Goal: Transaction & Acquisition: Purchase product/service

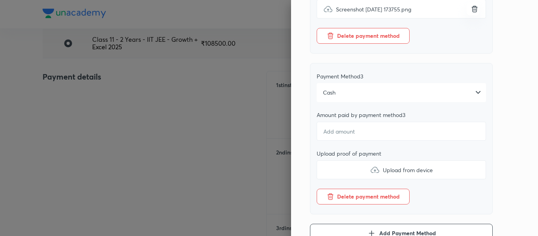
scroll to position [392, 0]
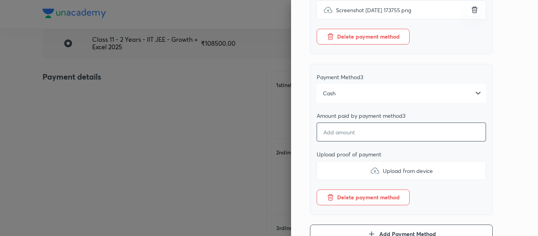
click at [349, 141] on input "number" at bounding box center [401, 132] width 169 height 19
type input "5270"
click at [342, 102] on div "Cash" at bounding box center [401, 93] width 169 height 19
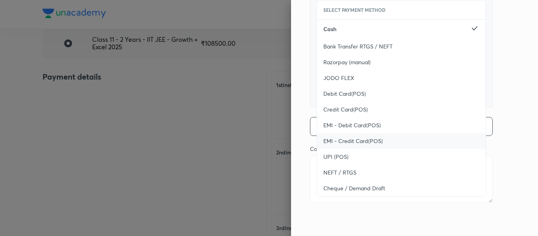
scroll to position [507, 0]
click at [334, 156] on span "UPI (POS)" at bounding box center [335, 157] width 25 height 8
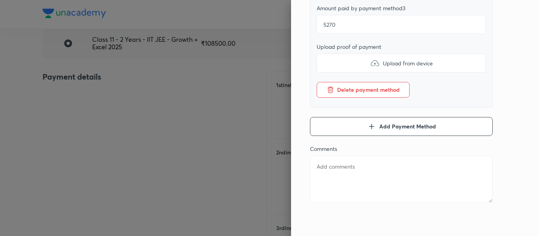
click at [344, 61] on label "Upload from device" at bounding box center [401, 63] width 169 height 19
click at [0, 0] on input "Upload from device" at bounding box center [0, 0] width 0 height 0
click at [358, 167] on textarea at bounding box center [401, 179] width 183 height 47
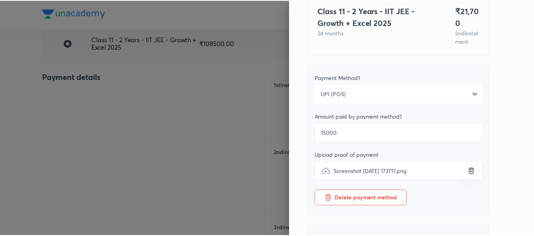
scroll to position [0, 0]
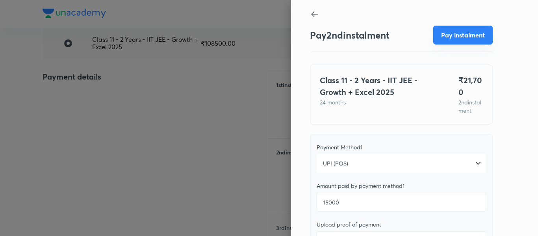
type textarea "2nd"
click at [439, 38] on button "Pay instalment" at bounding box center [462, 35] width 59 height 19
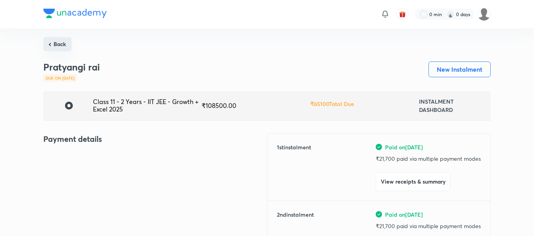
click at [66, 41] on button "Back" at bounding box center [57, 44] width 28 height 14
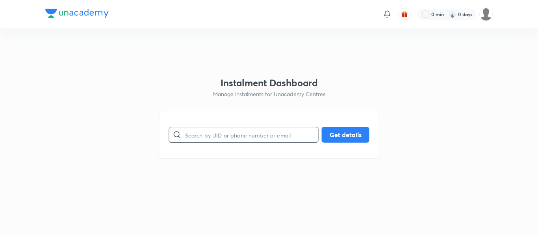
click at [208, 136] on input "text" at bounding box center [251, 135] width 133 height 20
paste input "[EMAIL_ADDRESS][DOMAIN_NAME]"
type input "[EMAIL_ADDRESS][DOMAIN_NAME]"
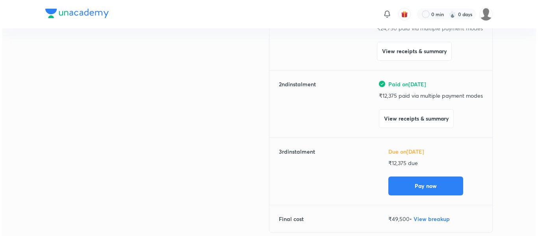
scroll to position [131, 0]
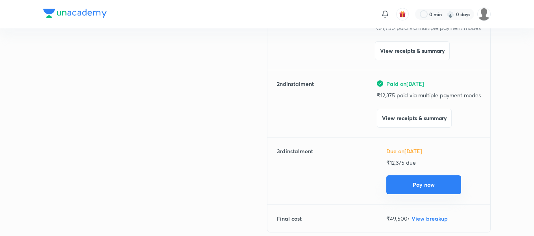
click at [400, 182] on button "Pay now" at bounding box center [423, 184] width 75 height 19
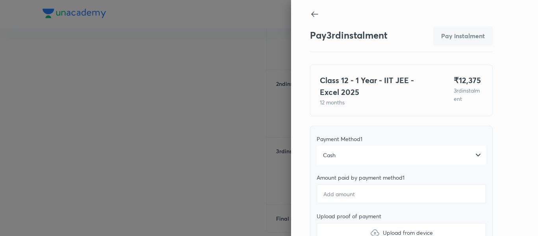
click at [334, 151] on div "Cash" at bounding box center [401, 155] width 169 height 19
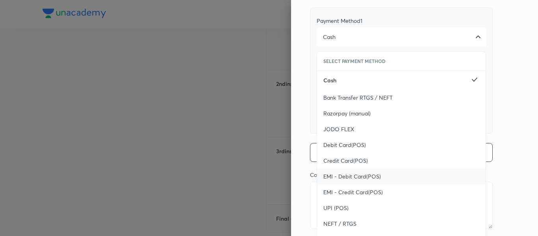
scroll to position [127, 0]
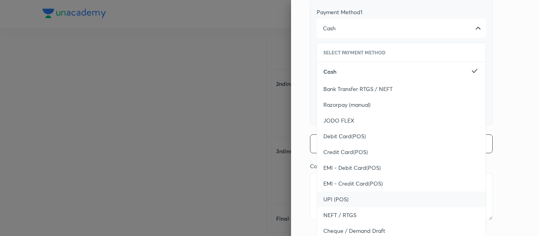
click at [332, 195] on span "UPI (POS)" at bounding box center [335, 199] width 25 height 8
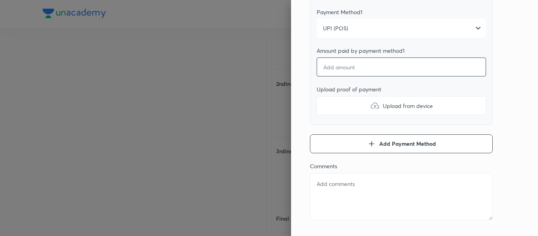
click at [333, 67] on input "number" at bounding box center [401, 67] width 169 height 19
type textarea "x"
type input "1"
type textarea "x"
type input "12"
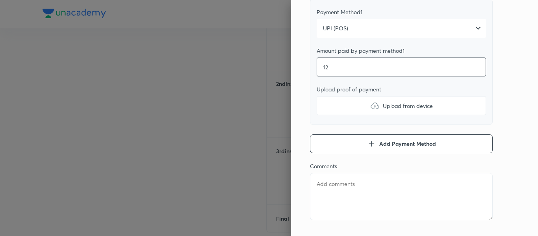
type textarea "x"
type input "123"
type textarea "x"
type input "1237"
type textarea "x"
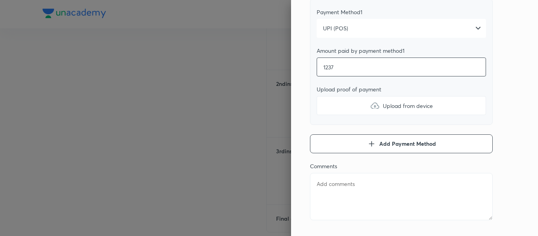
type input "12375"
type textarea "x"
type input "12375"
click at [333, 103] on label "Upload from device" at bounding box center [401, 105] width 169 height 19
click at [0, 0] on input "Upload from device" at bounding box center [0, 0] width 0 height 0
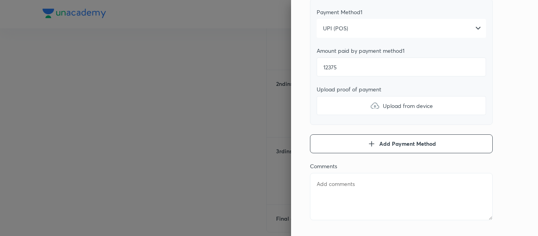
type textarea "x"
click at [365, 191] on textarea at bounding box center [401, 196] width 183 height 47
type textarea "3"
type textarea "x"
type textarea "3r"
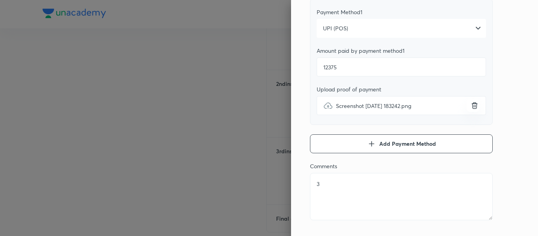
type textarea "x"
type textarea "3rd"
type textarea "x"
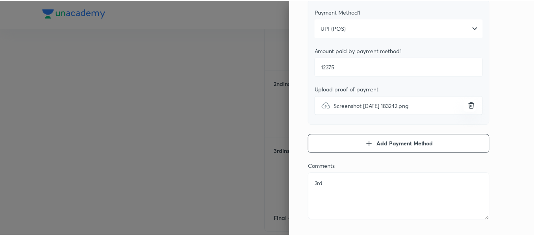
scroll to position [0, 0]
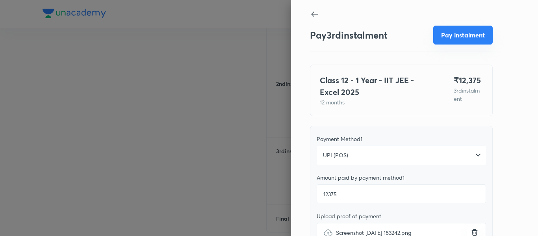
type textarea "3rd"
click at [439, 35] on button "Pay instalment" at bounding box center [462, 35] width 59 height 19
type textarea "x"
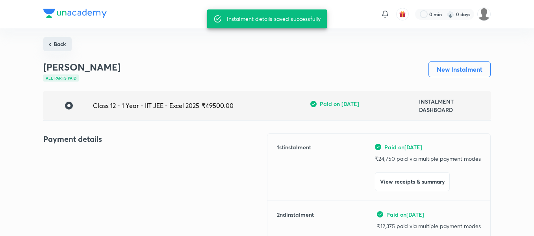
click at [69, 44] on button "Back" at bounding box center [57, 44] width 28 height 14
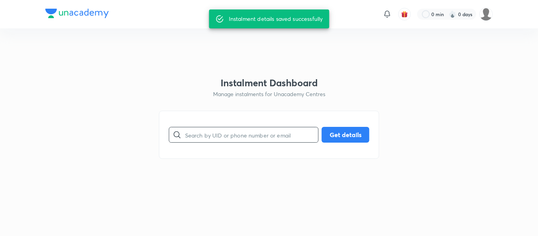
click at [219, 145] on input "text" at bounding box center [251, 135] width 133 height 20
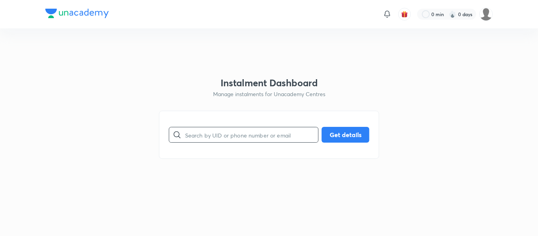
paste input "[EMAIL_ADDRESS][DOMAIN_NAME]"
type input "[EMAIL_ADDRESS][DOMAIN_NAME]"
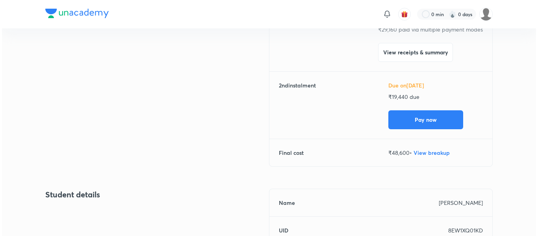
scroll to position [130, 0]
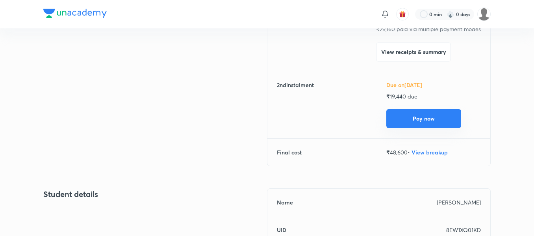
click at [409, 117] on button "Pay now" at bounding box center [423, 118] width 75 height 19
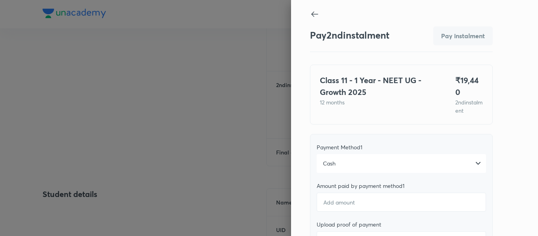
click at [363, 154] on div "Cash" at bounding box center [401, 163] width 169 height 19
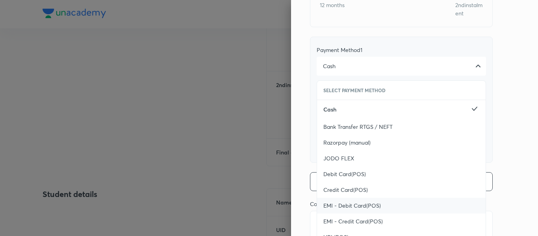
scroll to position [98, 0]
click at [325, 229] on div "UPI (POS)" at bounding box center [401, 237] width 169 height 16
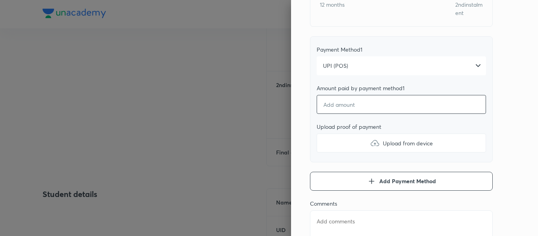
click at [341, 105] on input "number" at bounding box center [401, 104] width 169 height 19
type textarea "x"
type input "1"
type textarea "x"
type input "19"
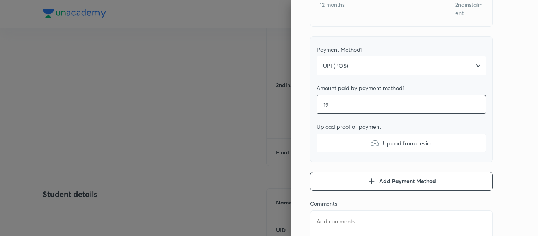
type textarea "x"
type input "194"
type textarea "x"
type input "1944"
type textarea "x"
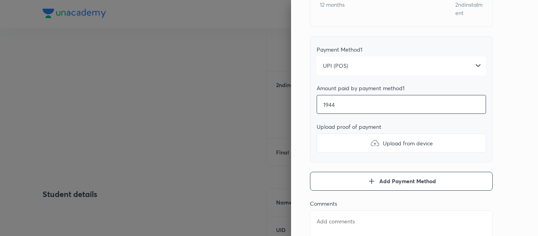
type input "19440"
type textarea "x"
type input "19440"
click at [340, 137] on label "Upload from device" at bounding box center [401, 143] width 169 height 19
click at [0, 0] on input "Upload from device" at bounding box center [0, 0] width 0 height 0
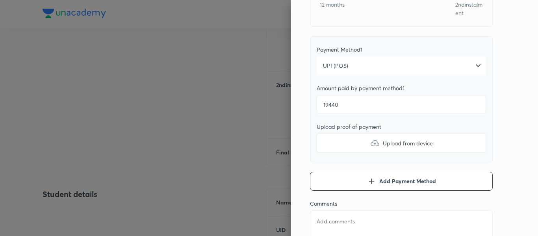
type textarea "x"
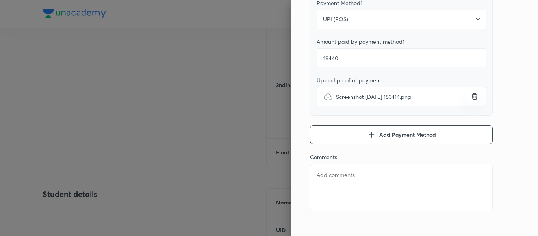
click at [357, 180] on textarea at bounding box center [401, 187] width 183 height 47
type textarea "2"
type textarea "x"
type textarea "2n"
type textarea "x"
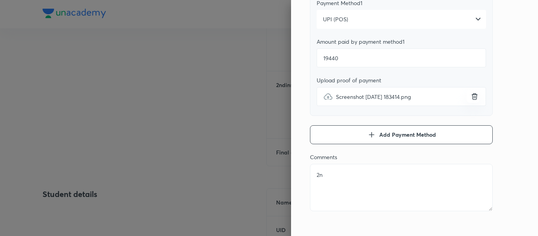
type textarea "2nd"
type textarea "x"
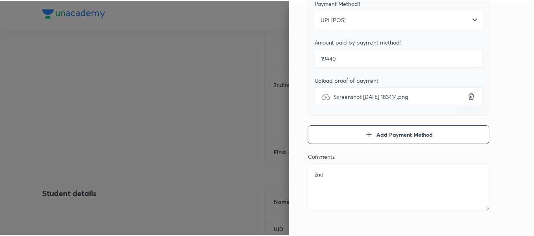
scroll to position [0, 0]
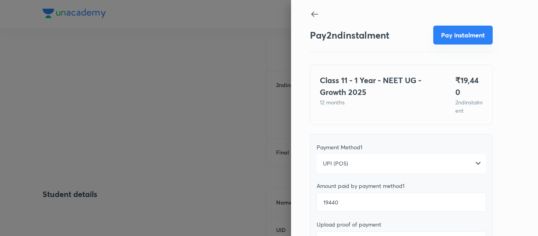
type textarea "2nd"
click at [434, 44] on button "Pay instalment" at bounding box center [462, 35] width 59 height 19
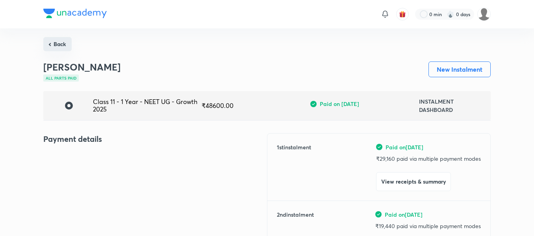
click at [64, 45] on button "Back" at bounding box center [57, 44] width 28 height 14
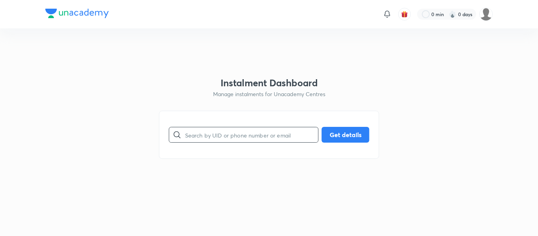
click at [202, 130] on input "text" at bounding box center [251, 135] width 133 height 20
paste input "[EMAIL_ADDRESS][DOMAIN_NAME]"
type input "[EMAIL_ADDRESS][DOMAIN_NAME]"
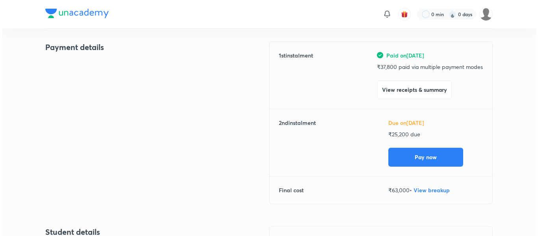
scroll to position [100, 0]
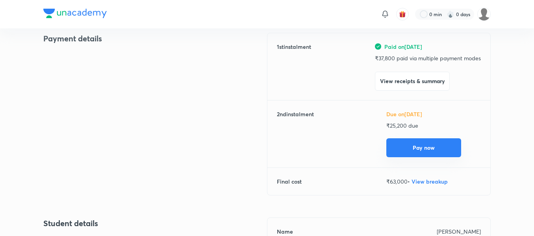
click at [409, 140] on button "Pay now" at bounding box center [423, 147] width 75 height 19
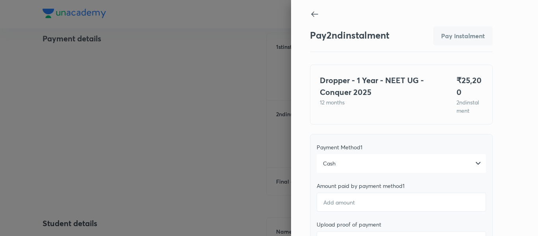
click at [385, 159] on div "Cash" at bounding box center [401, 163] width 169 height 19
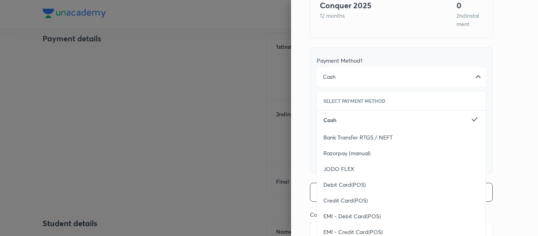
scroll to position [95, 0]
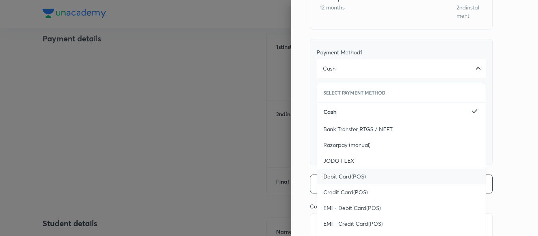
click at [347, 175] on span "Debit Card(POS)" at bounding box center [344, 177] width 43 height 8
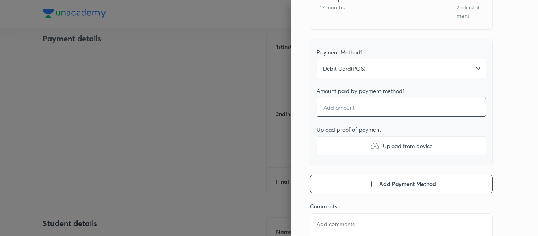
click at [338, 105] on input "number" at bounding box center [401, 107] width 169 height 19
type textarea "x"
type input "2"
type textarea "x"
type input "25"
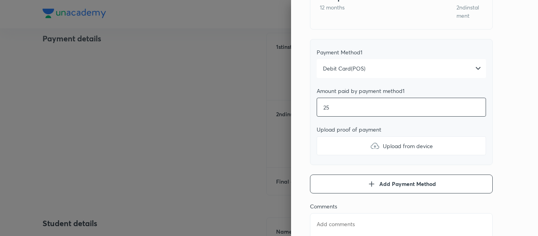
type textarea "x"
type input "253"
type textarea "x"
type input "2530"
type textarea "x"
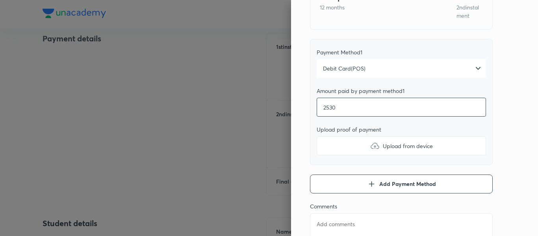
type input "25300"
type textarea "x"
type input "25300"
click at [339, 131] on div "Upload proof of payment" at bounding box center [401, 129] width 169 height 7
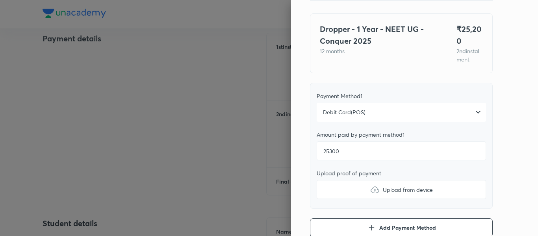
scroll to position [51, 0]
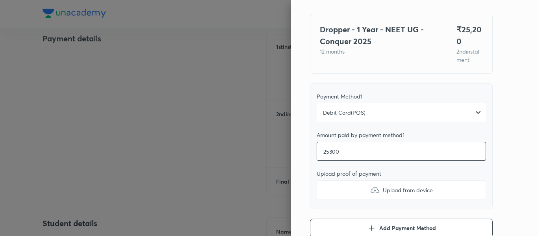
click at [335, 150] on input "25300" at bounding box center [401, 151] width 169 height 19
type textarea "x"
type input "2530"
type textarea "x"
type input "253"
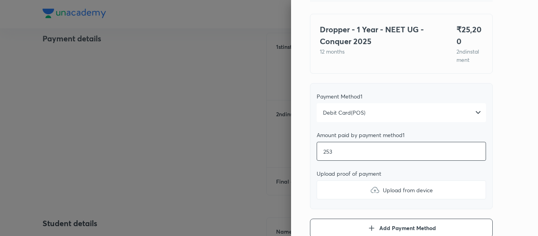
type textarea "x"
type input "25"
type textarea "x"
type input "252"
type textarea "x"
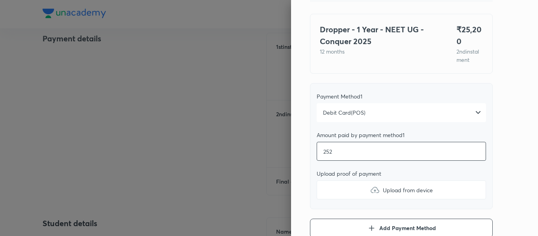
type input "2520"
type textarea "x"
type input "25200"
type textarea "x"
type input "25200"
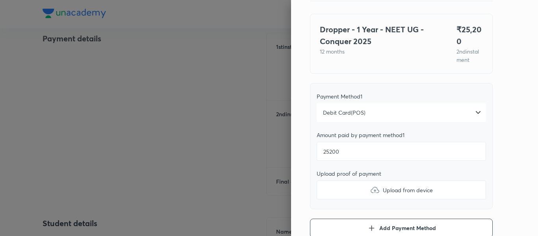
click at [335, 194] on label "Upload from device" at bounding box center [401, 189] width 169 height 19
click at [0, 0] on input "Upload from device" at bounding box center [0, 0] width 0 height 0
type textarea "x"
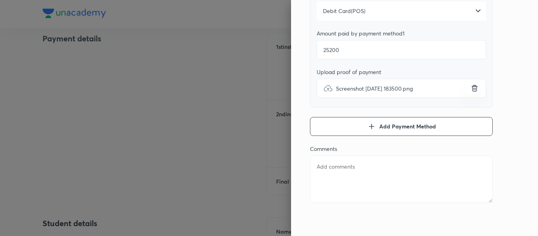
click at [354, 172] on textarea at bounding box center [401, 179] width 183 height 47
type textarea "2"
type textarea "x"
type textarea "2n"
type textarea "x"
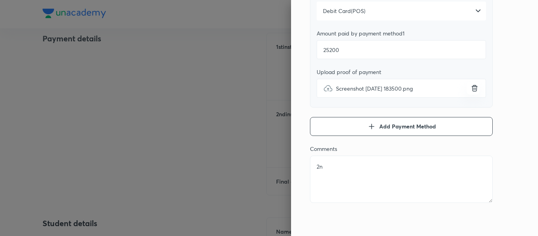
type textarea "2nd"
type textarea "x"
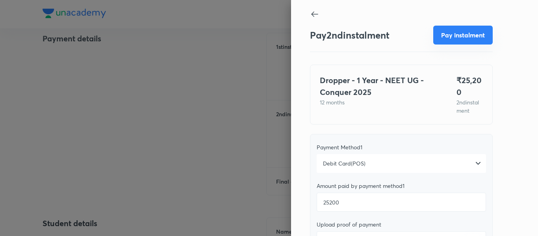
type textarea "2nd"
click at [443, 41] on button "Pay instalment" at bounding box center [462, 35] width 59 height 19
